Goal: Find specific page/section: Find specific page/section

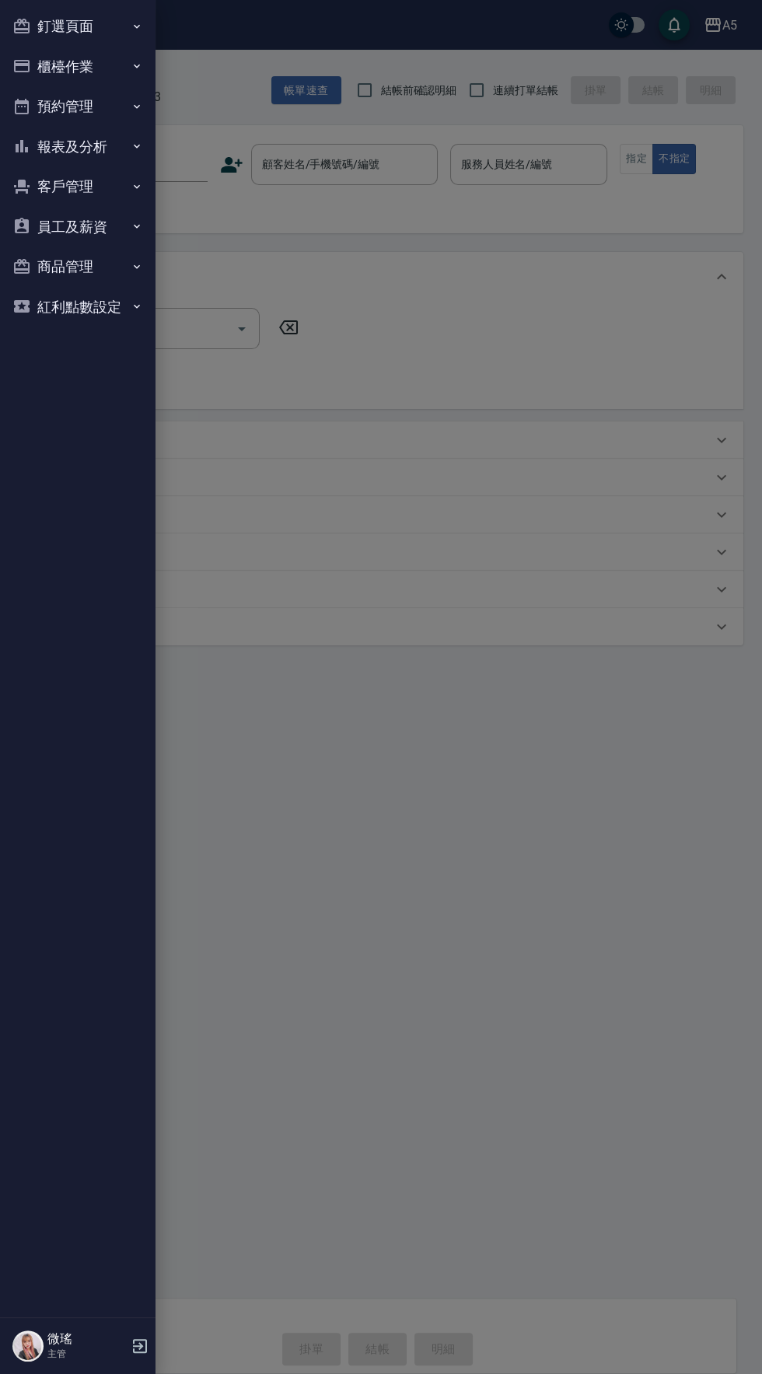
click at [88, 36] on button "釘選頁面" at bounding box center [77, 26] width 143 height 40
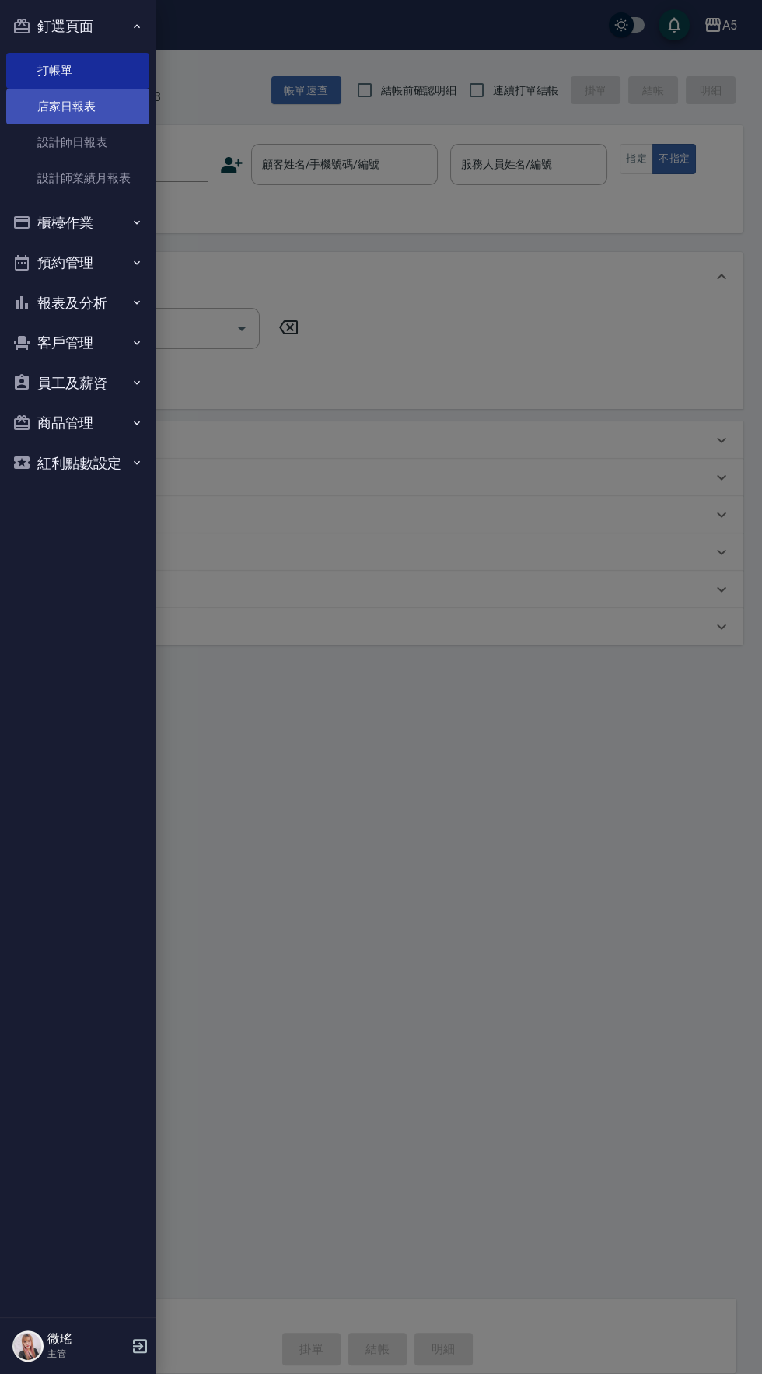
click at [93, 117] on link "店家日報表" at bounding box center [77, 107] width 143 height 36
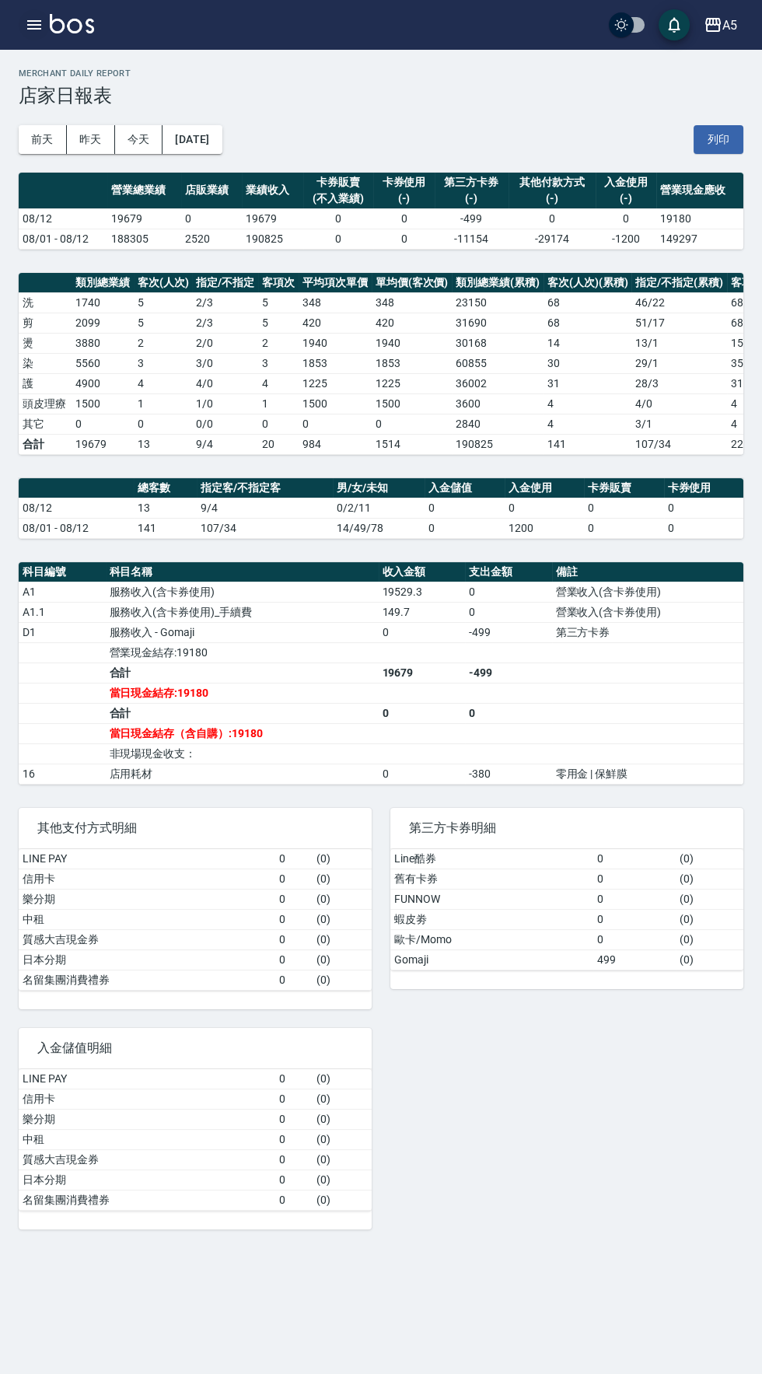
click at [30, 29] on icon "button" at bounding box center [34, 24] width 14 height 9
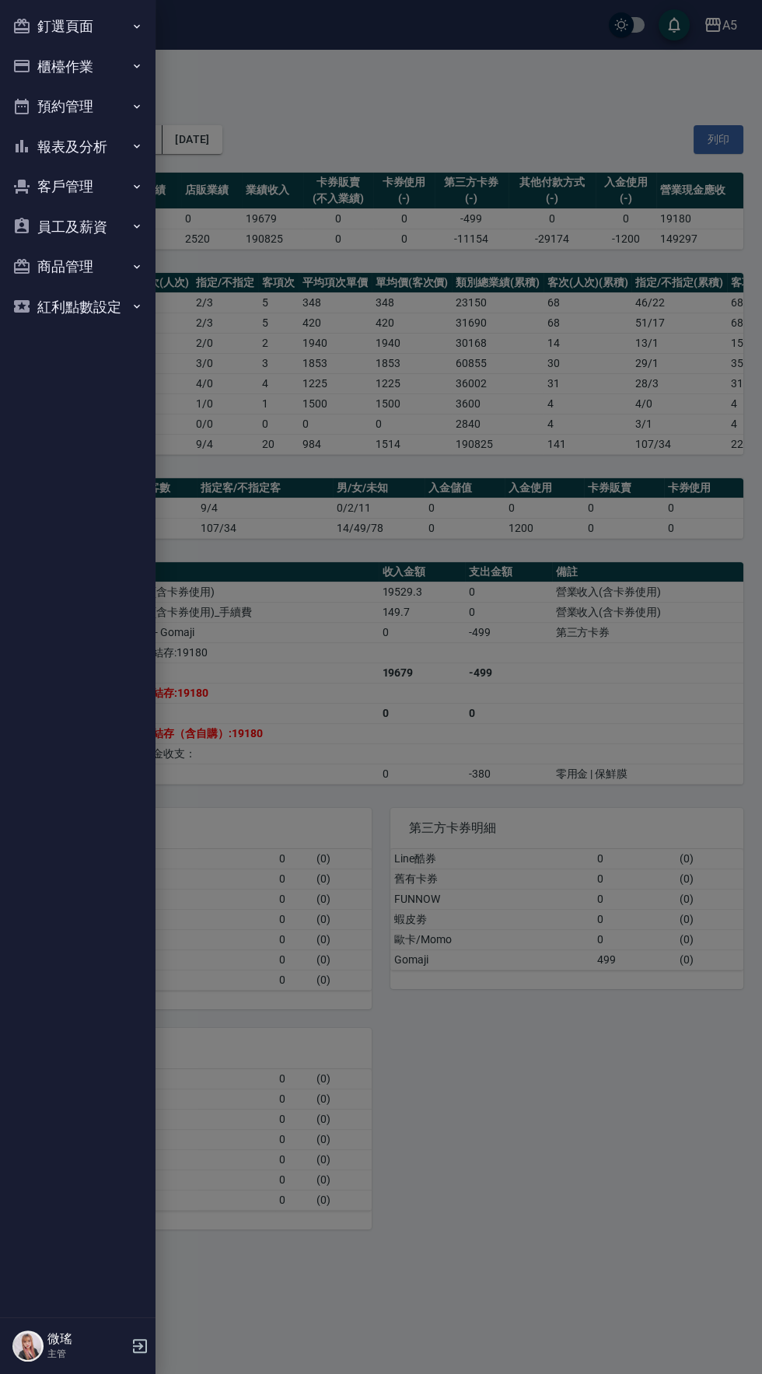
click at [82, 41] on button "釘選頁面" at bounding box center [77, 26] width 143 height 40
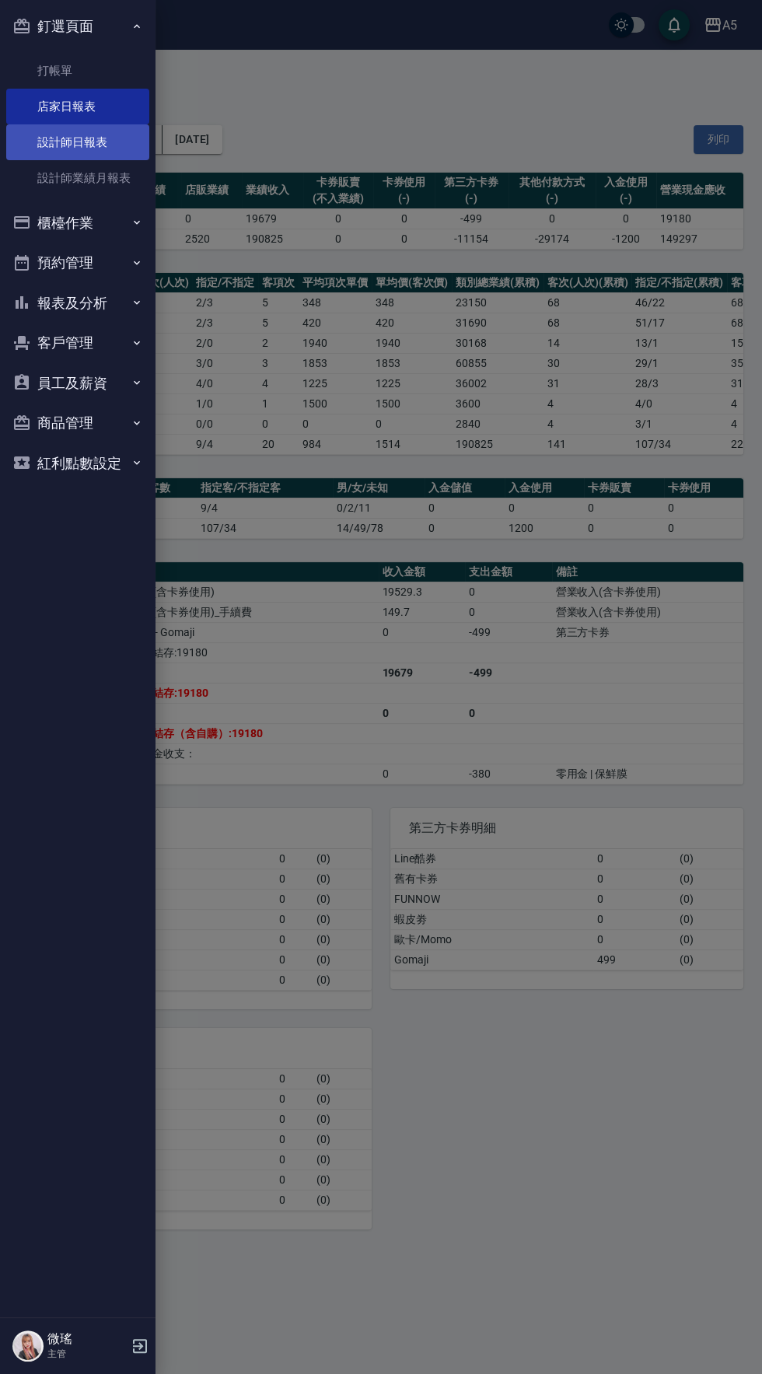
click at [82, 142] on link "設計師日報表" at bounding box center [77, 142] width 143 height 36
